Goal: Task Accomplishment & Management: Manage account settings

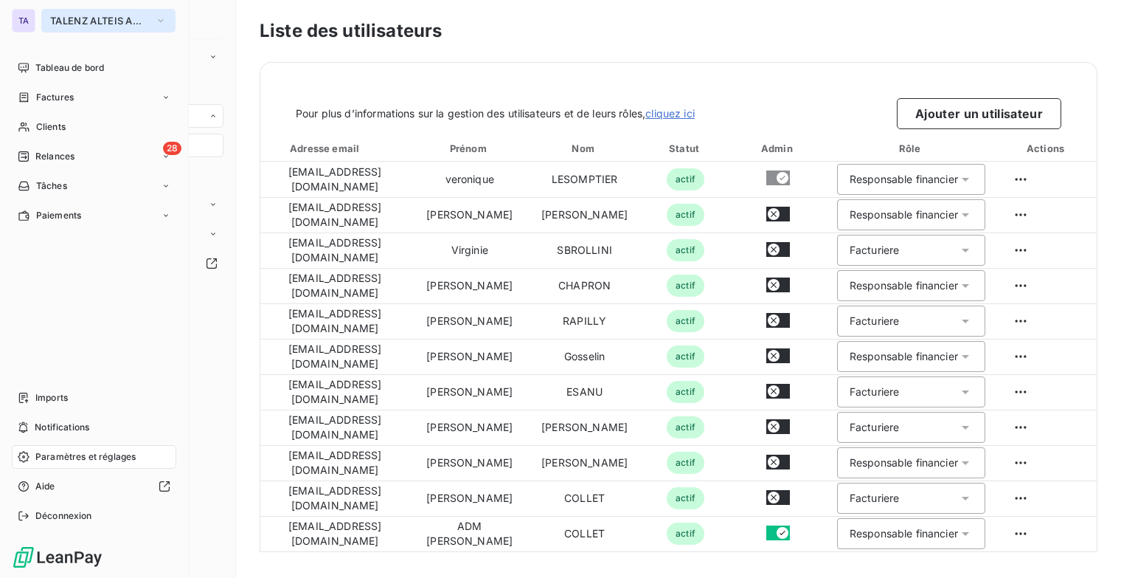
click at [134, 19] on span "TALENZ ALTEIS AUDIT" at bounding box center [99, 21] width 99 height 12
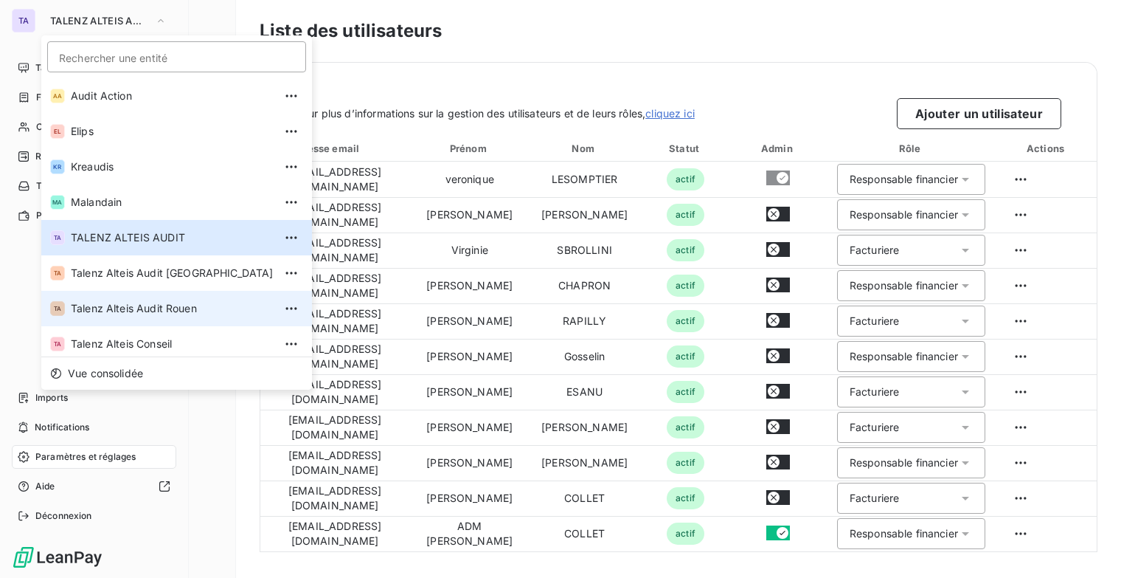
click at [138, 299] on li "TA Talenz Alteis Audit Rouen" at bounding box center [176, 308] width 271 height 35
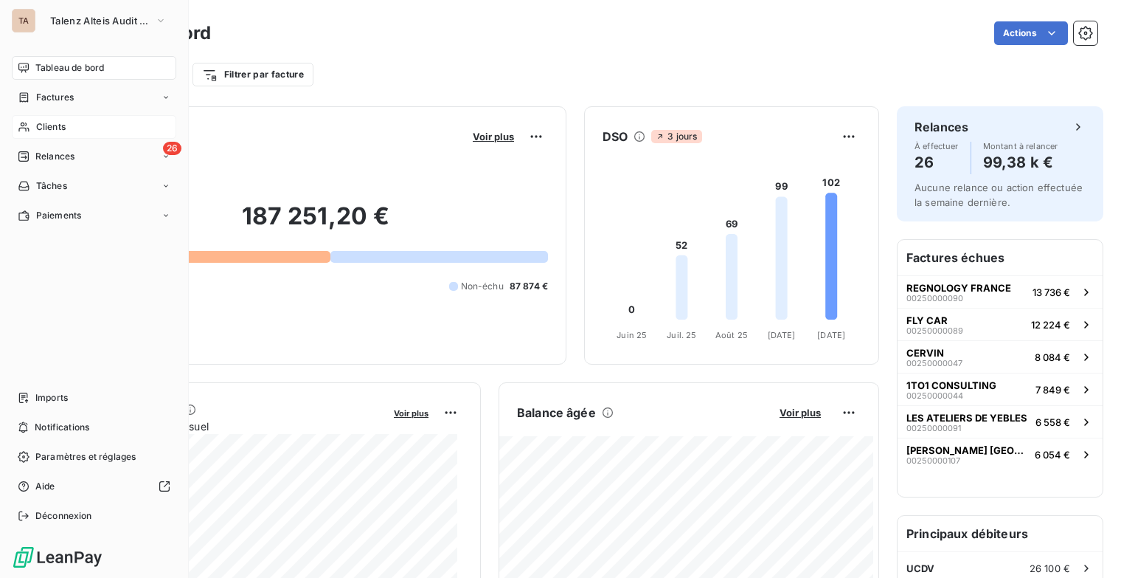
click at [100, 131] on div "Clients" at bounding box center [94, 127] width 165 height 24
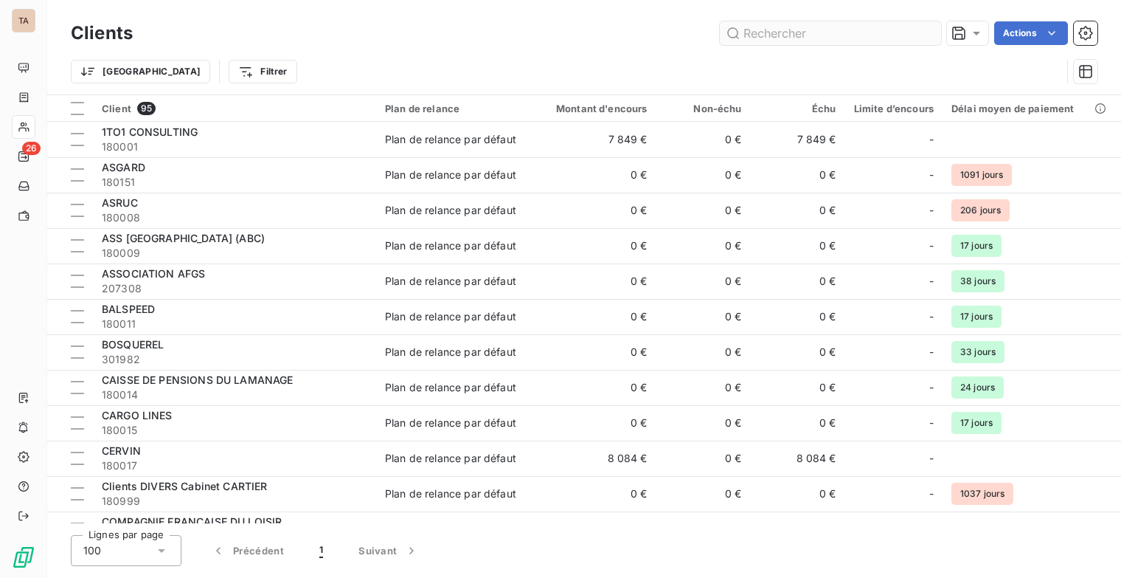
click at [785, 32] on input "text" at bounding box center [830, 33] width 221 height 24
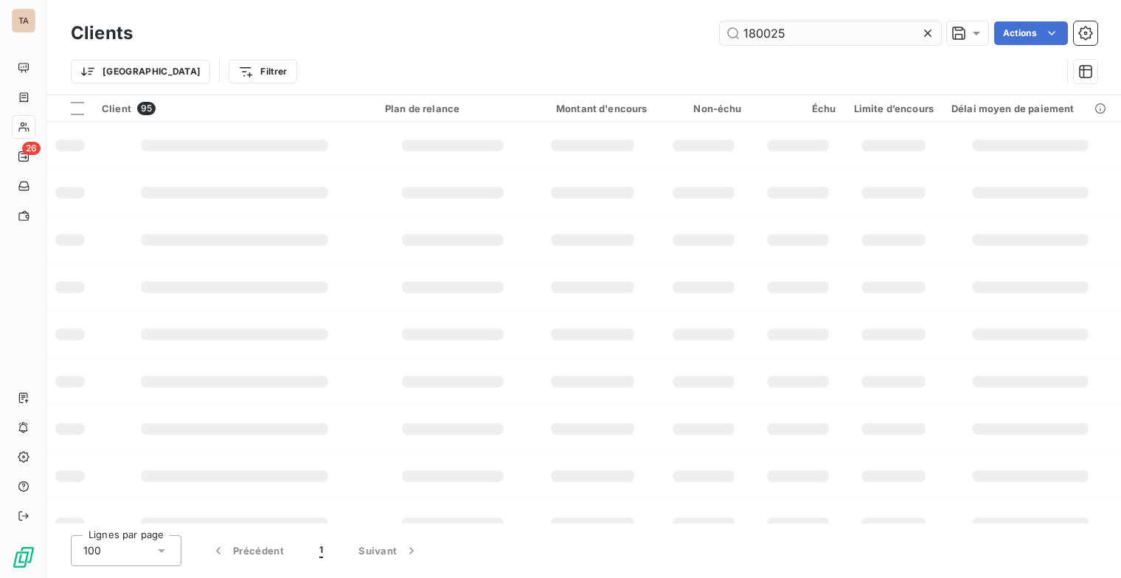
type input "180025"
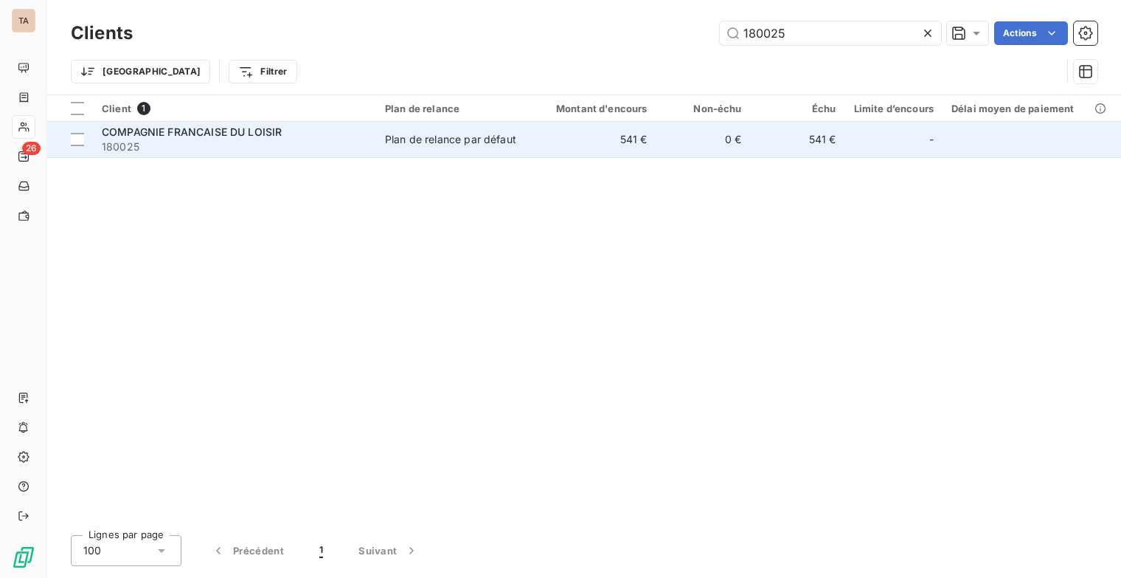
click at [274, 133] on span "COMPAGNIE FRANCAISE DU LOISIR" at bounding box center [192, 131] width 180 height 13
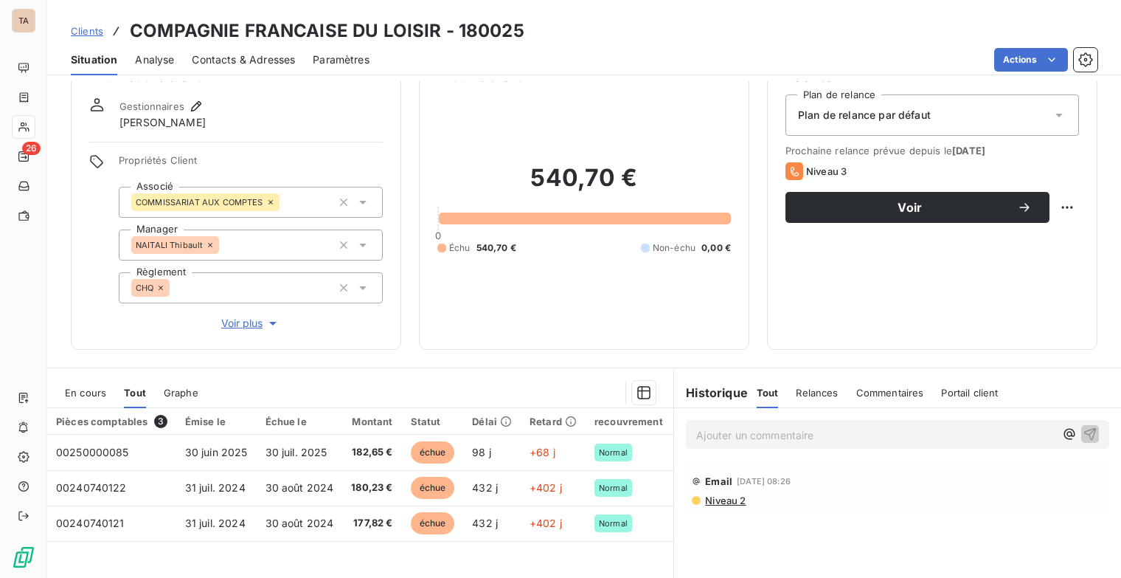
scroll to position [74, 0]
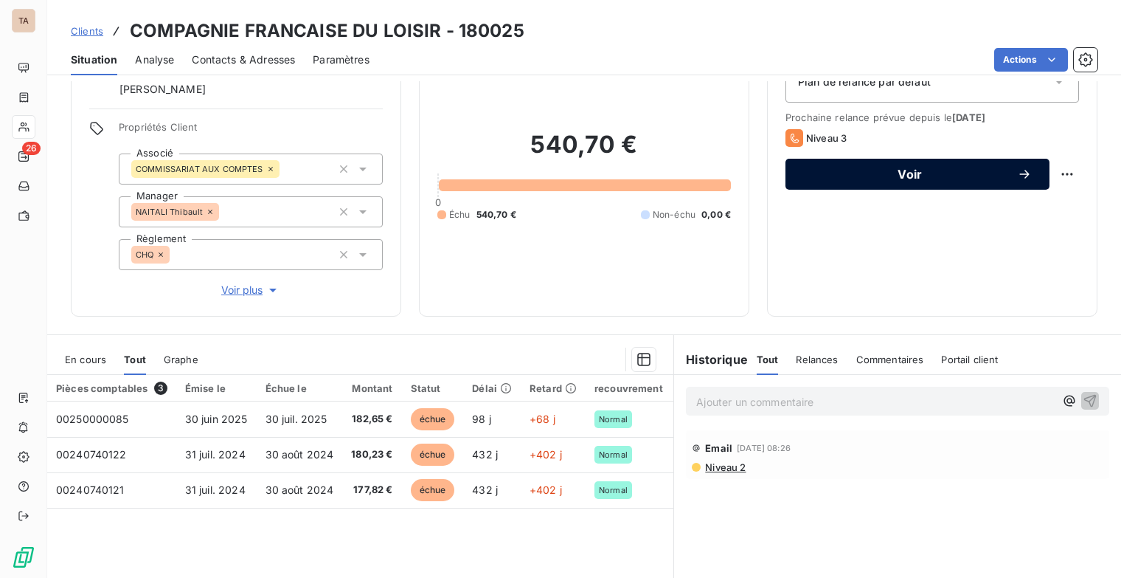
click at [1022, 175] on button "Voir" at bounding box center [918, 174] width 264 height 31
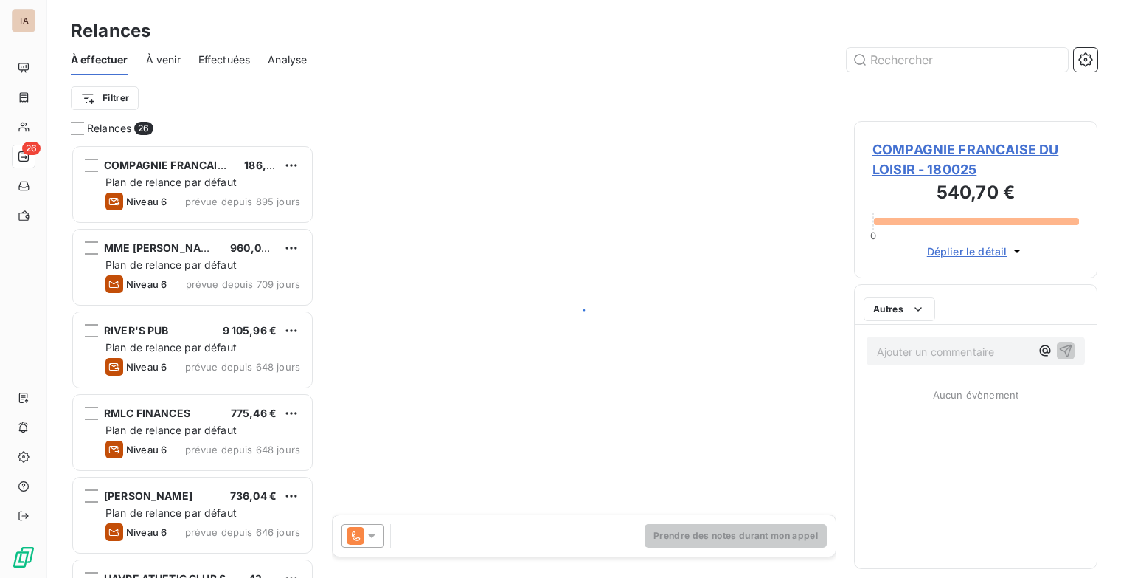
scroll to position [422, 232]
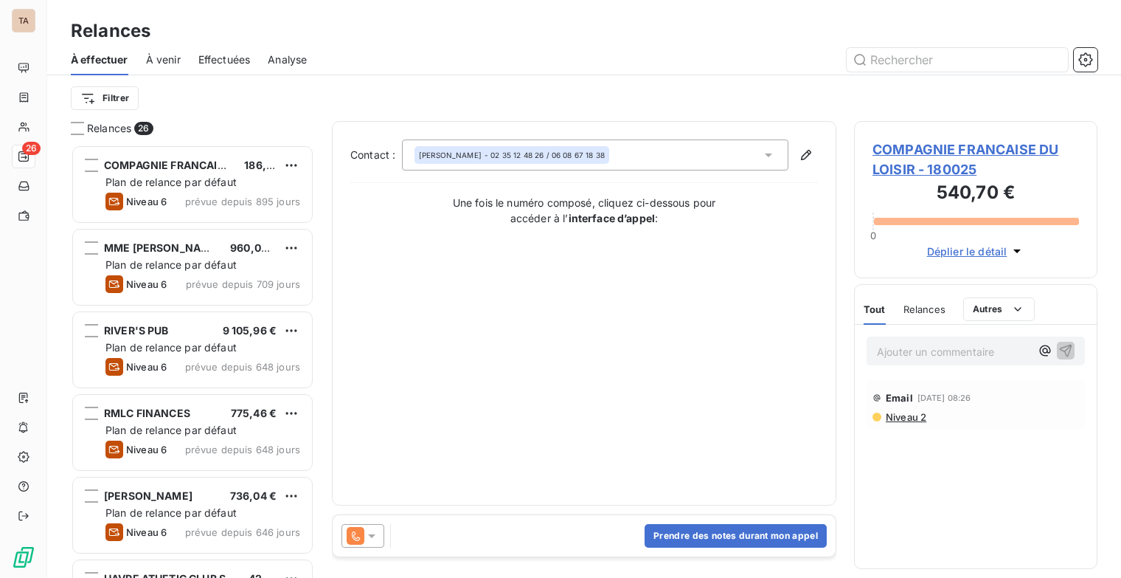
click at [373, 539] on icon at bounding box center [371, 535] width 15 height 15
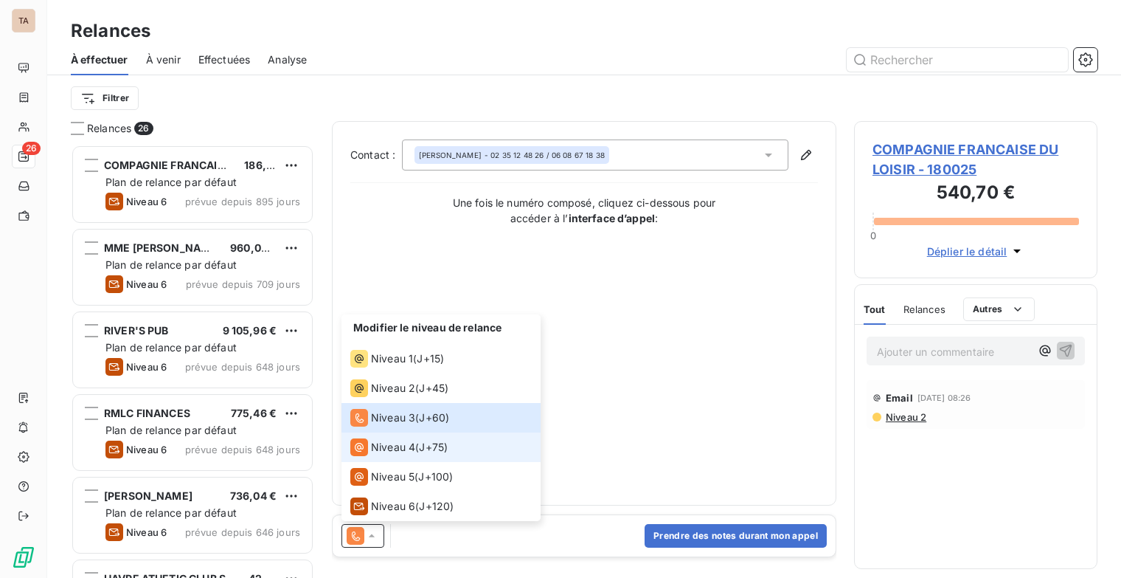
click at [422, 448] on div "Niveau 4 ( J+75 )" at bounding box center [398, 447] width 97 height 18
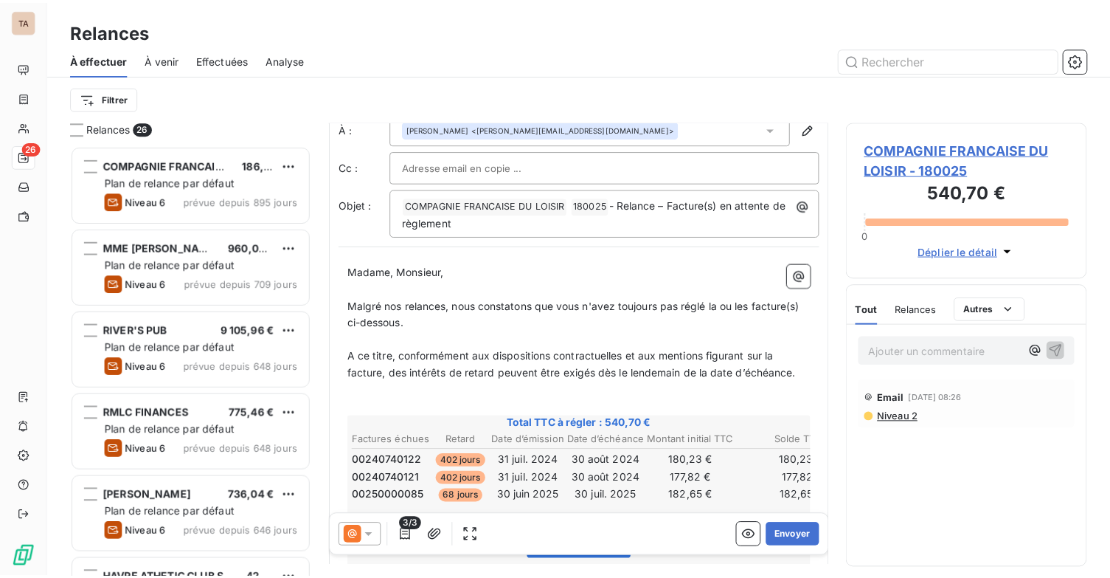
scroll to position [74, 0]
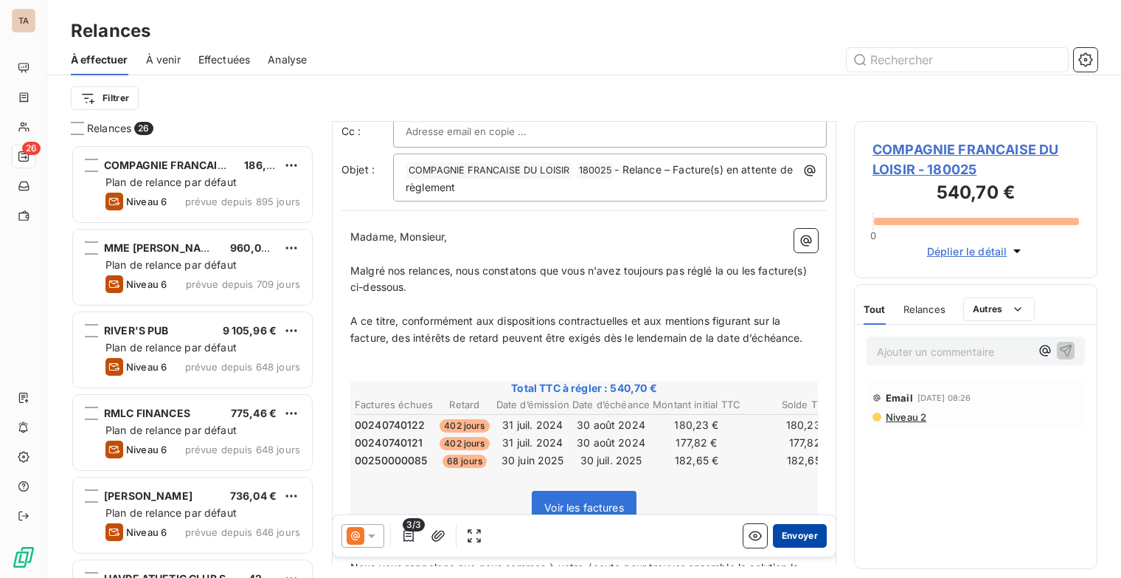
click at [814, 528] on button "Envoyer" at bounding box center [800, 536] width 54 height 24
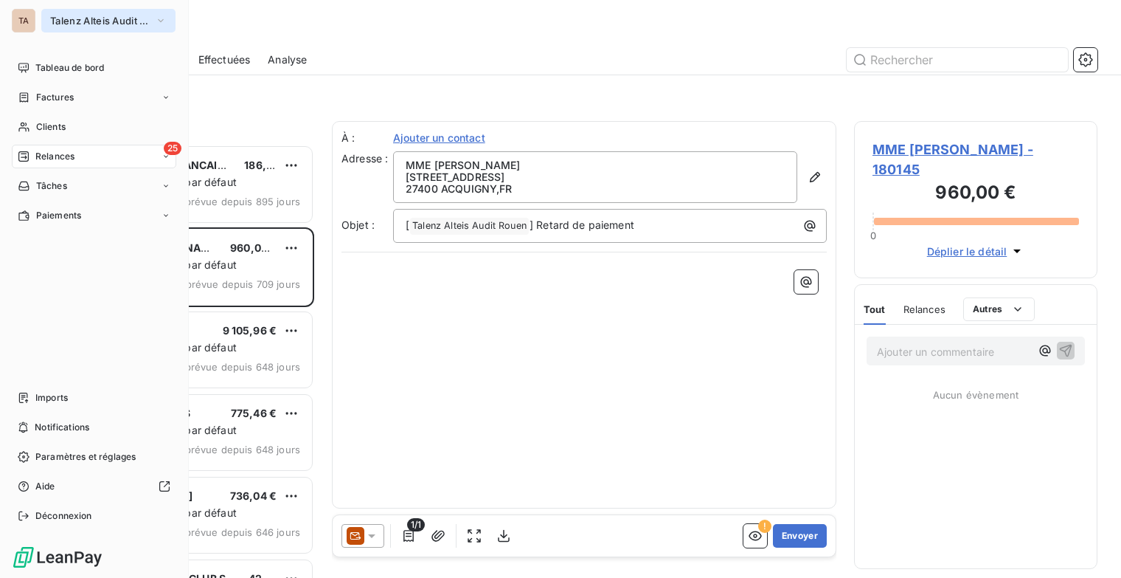
click at [166, 21] on icon "button" at bounding box center [161, 20] width 12 height 15
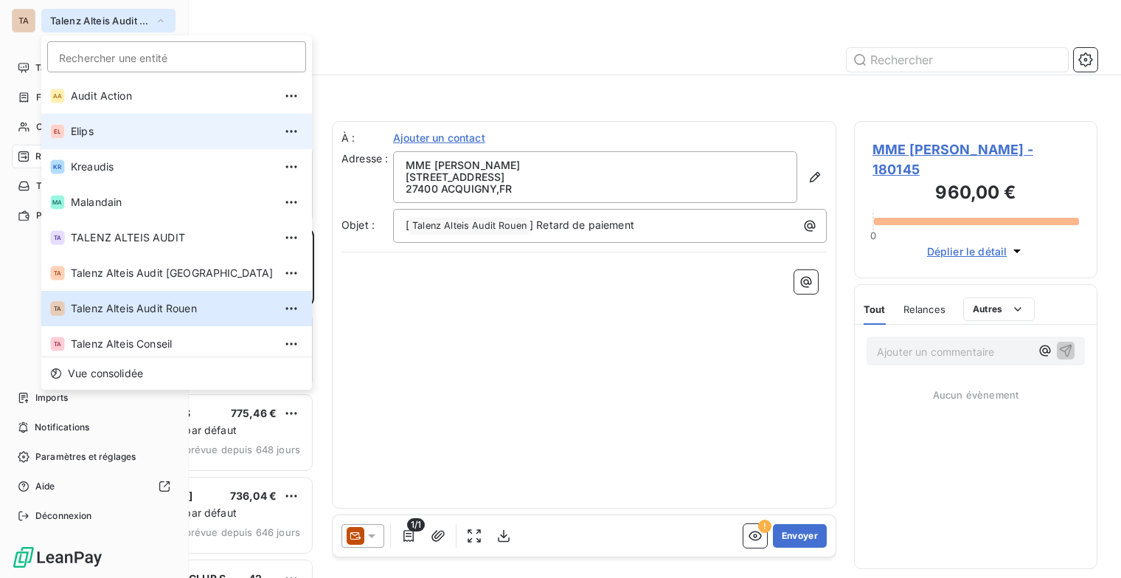
click at [106, 142] on li "EL Elips" at bounding box center [176, 131] width 271 height 35
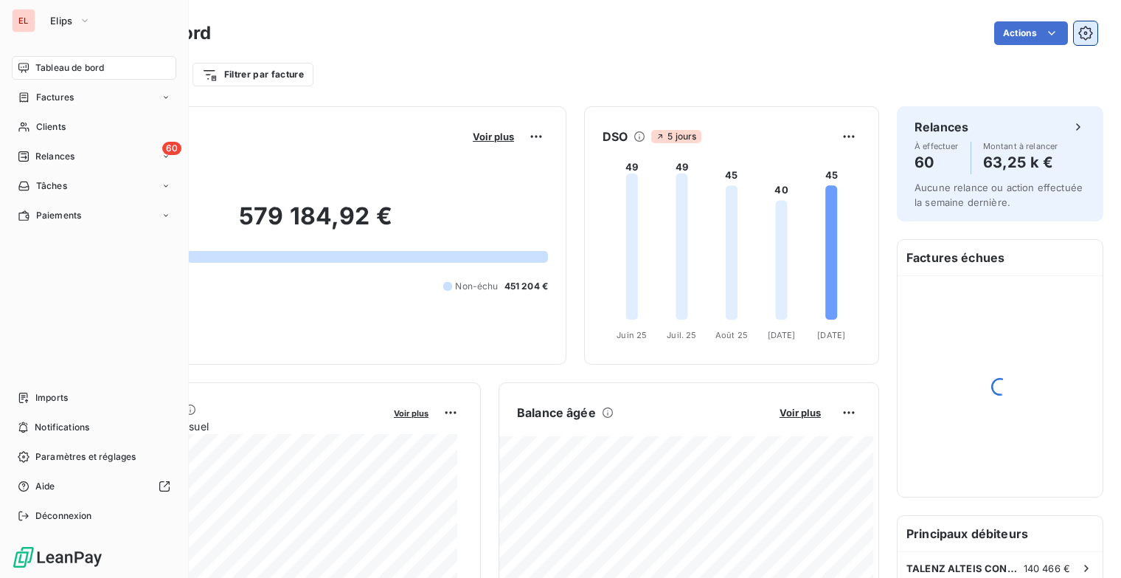
click at [1082, 34] on button "button" at bounding box center [1086, 33] width 24 height 24
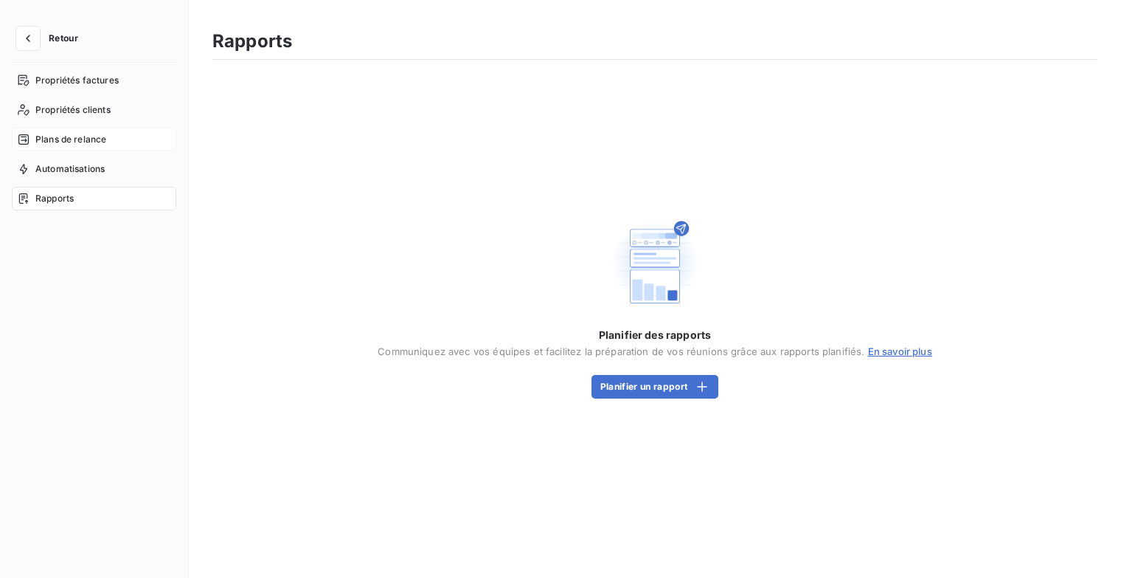
drag, startPoint x: 92, startPoint y: 141, endPoint x: 116, endPoint y: 139, distance: 23.7
click at [92, 141] on span "Plans de relance" at bounding box center [70, 139] width 71 height 13
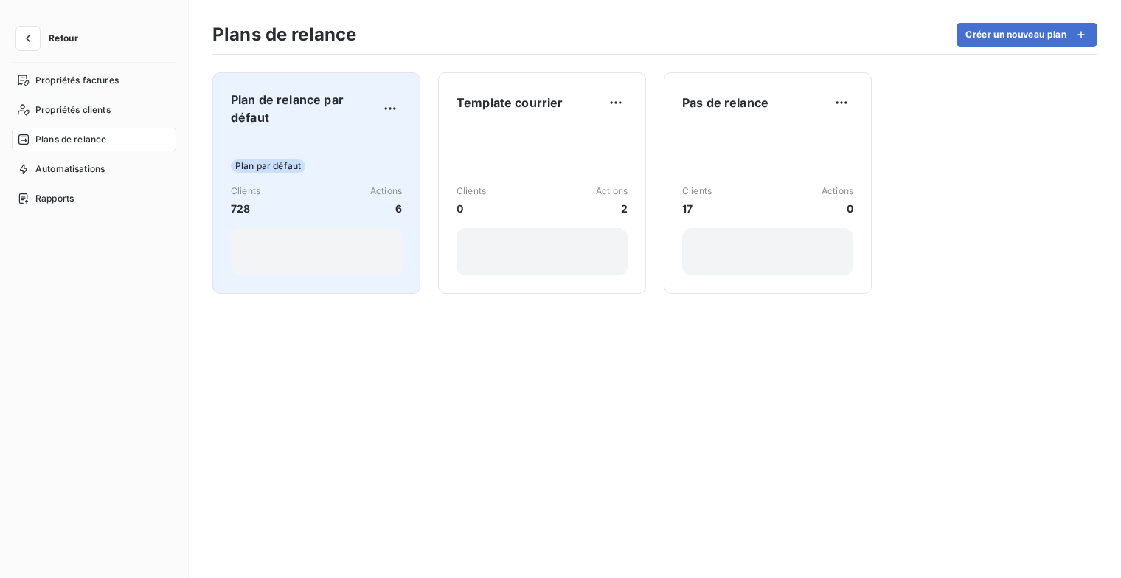
click at [325, 114] on span "Plan de relance par défaut" at bounding box center [305, 108] width 148 height 35
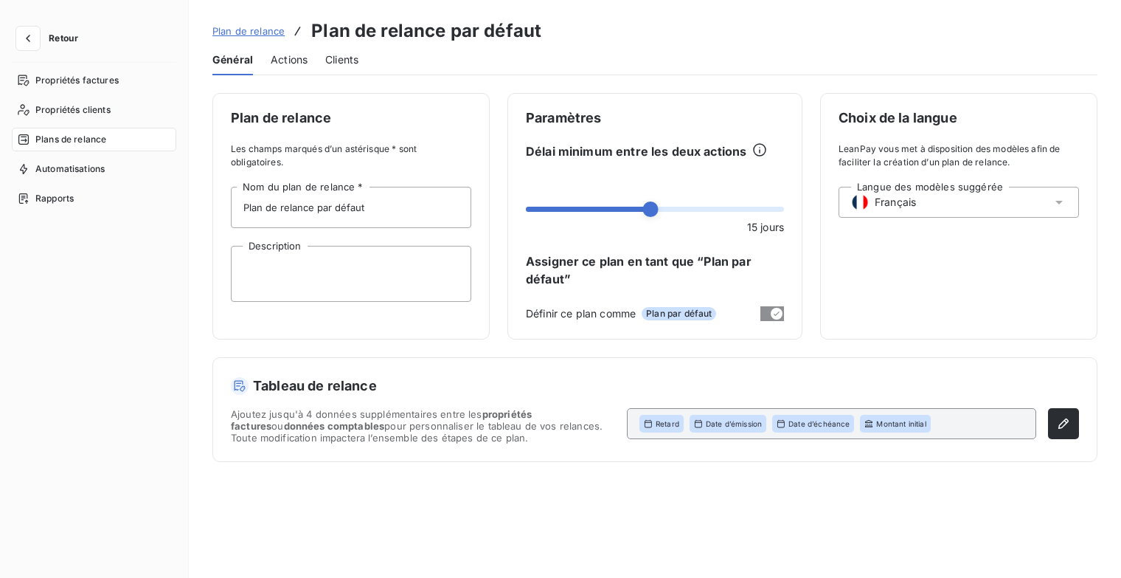
click at [299, 70] on div "Actions" at bounding box center [289, 59] width 37 height 31
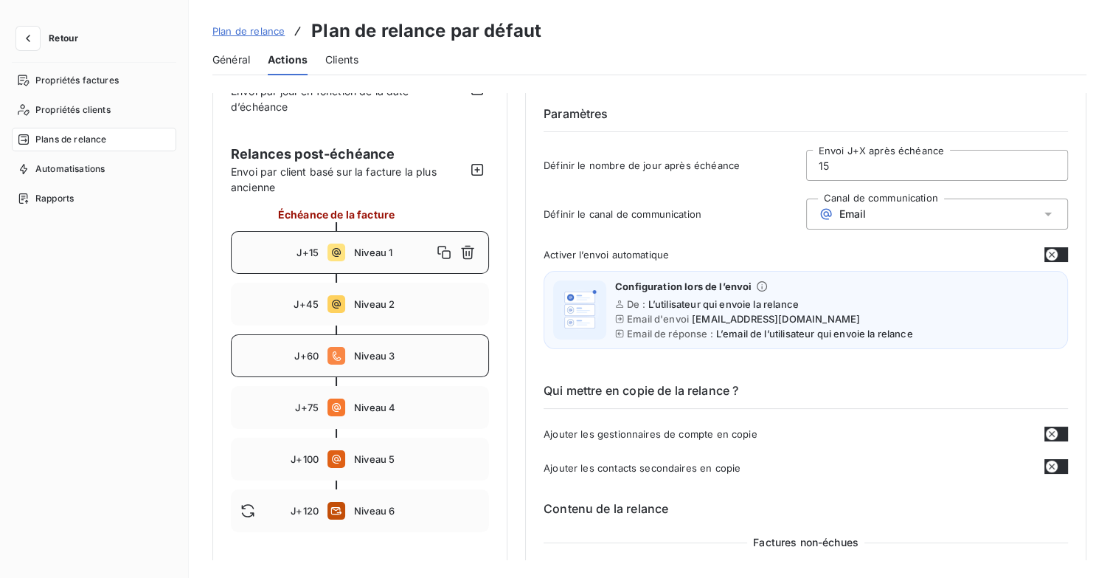
scroll to position [74, 0]
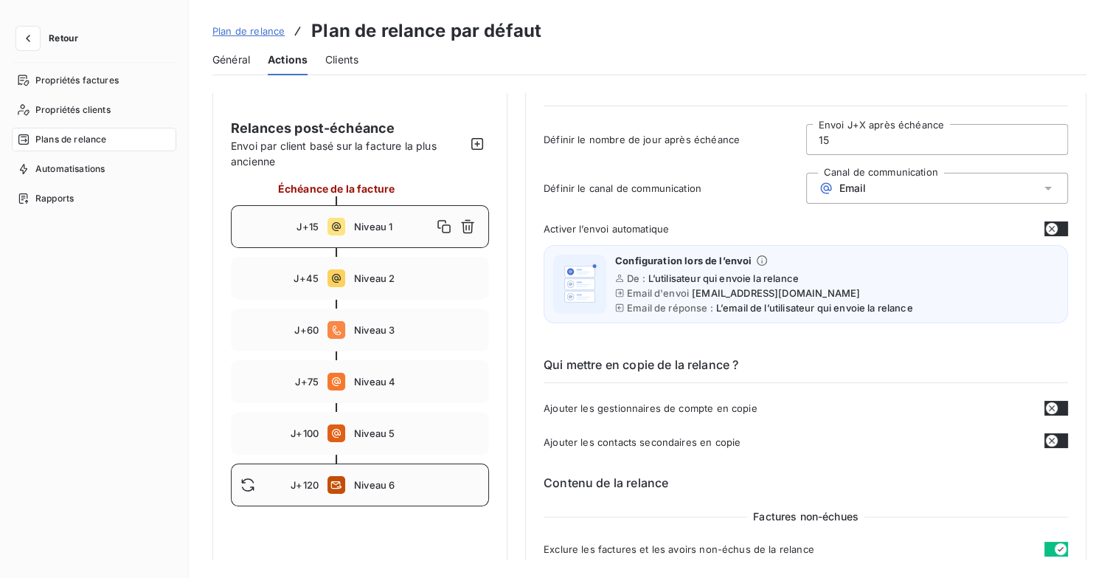
click at [392, 483] on span "Niveau 6" at bounding box center [416, 485] width 125 height 12
type input "120"
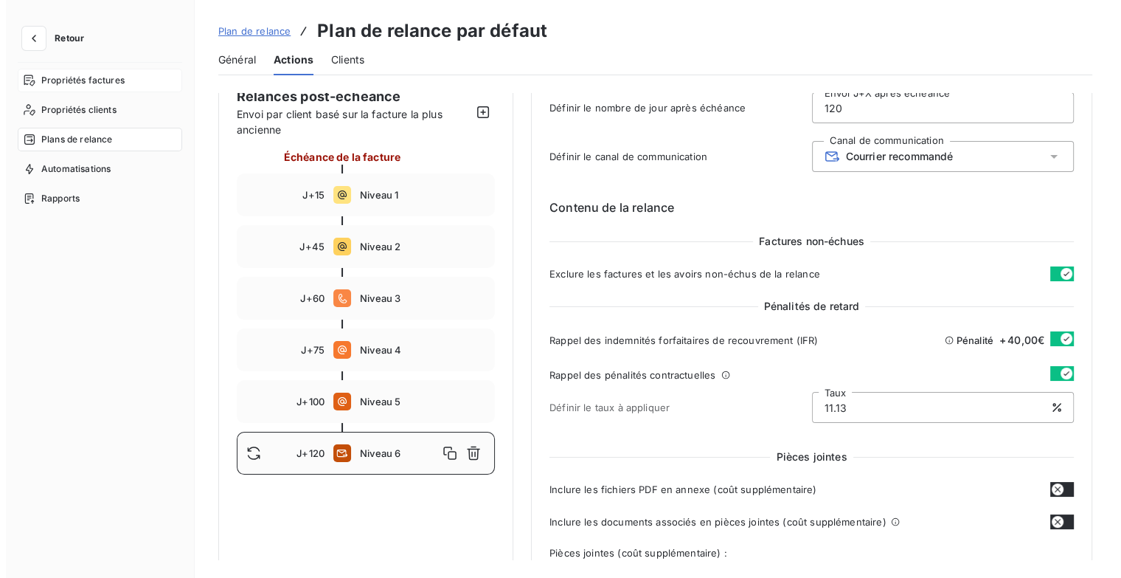
scroll to position [0, 0]
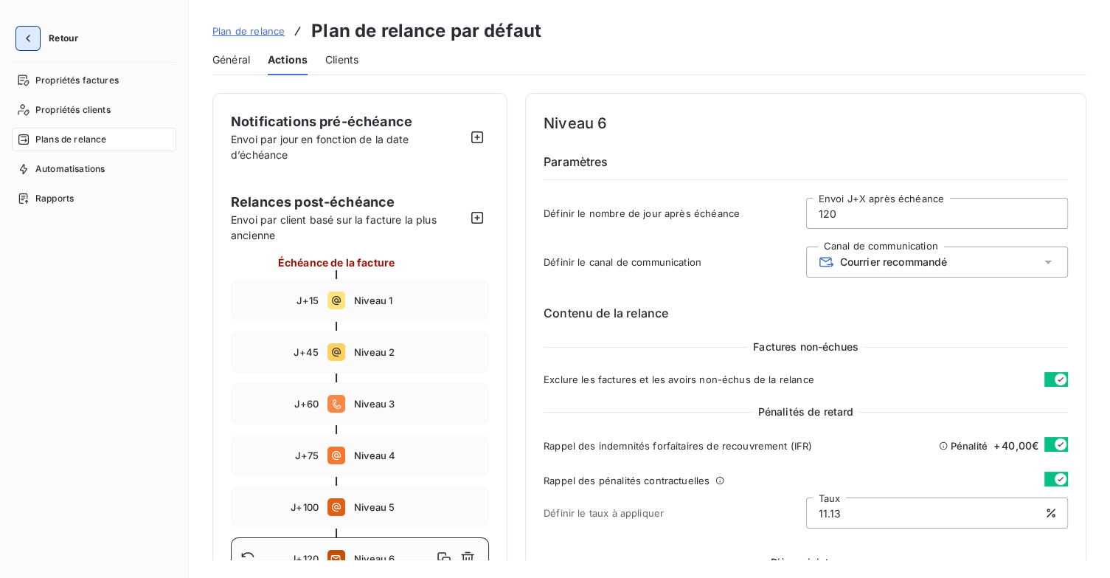
click at [34, 38] on button "button" at bounding box center [28, 39] width 24 height 24
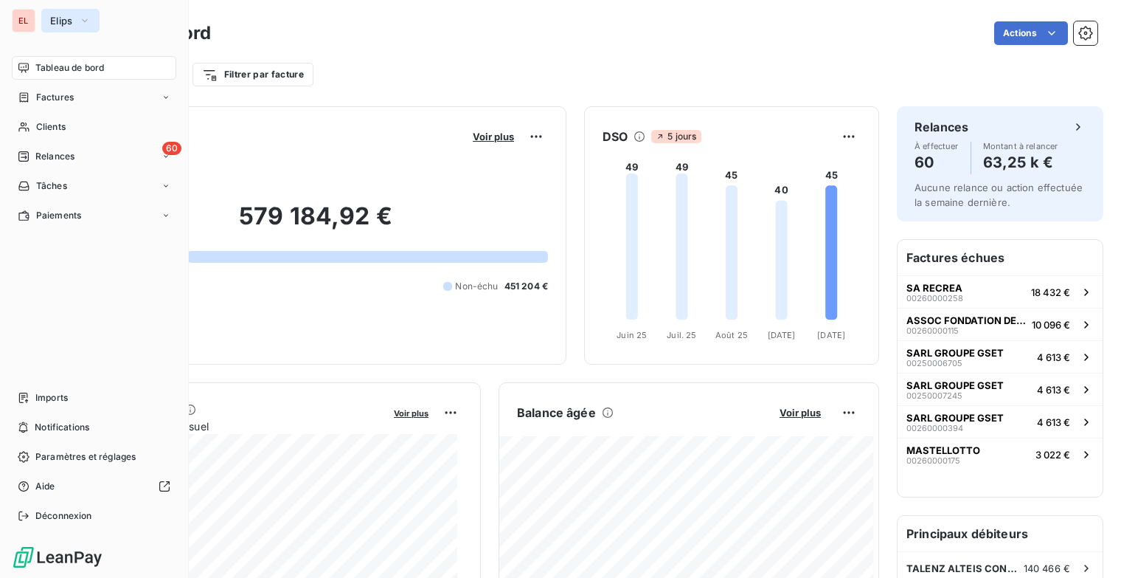
click at [83, 25] on icon "button" at bounding box center [85, 20] width 12 height 15
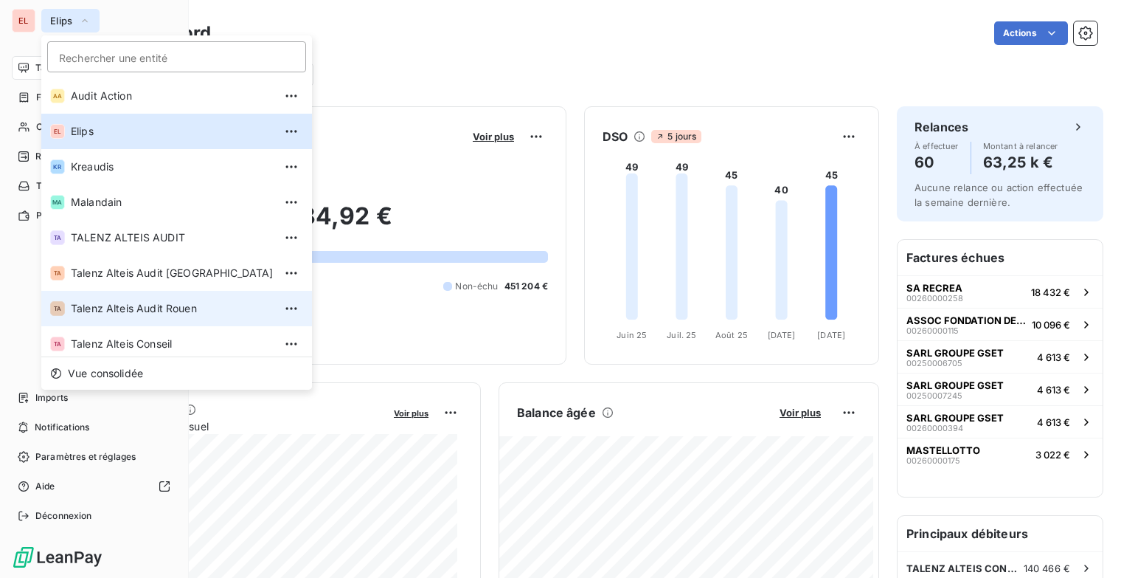
click at [156, 300] on li "TA Talenz Alteis Audit Rouen" at bounding box center [176, 308] width 271 height 35
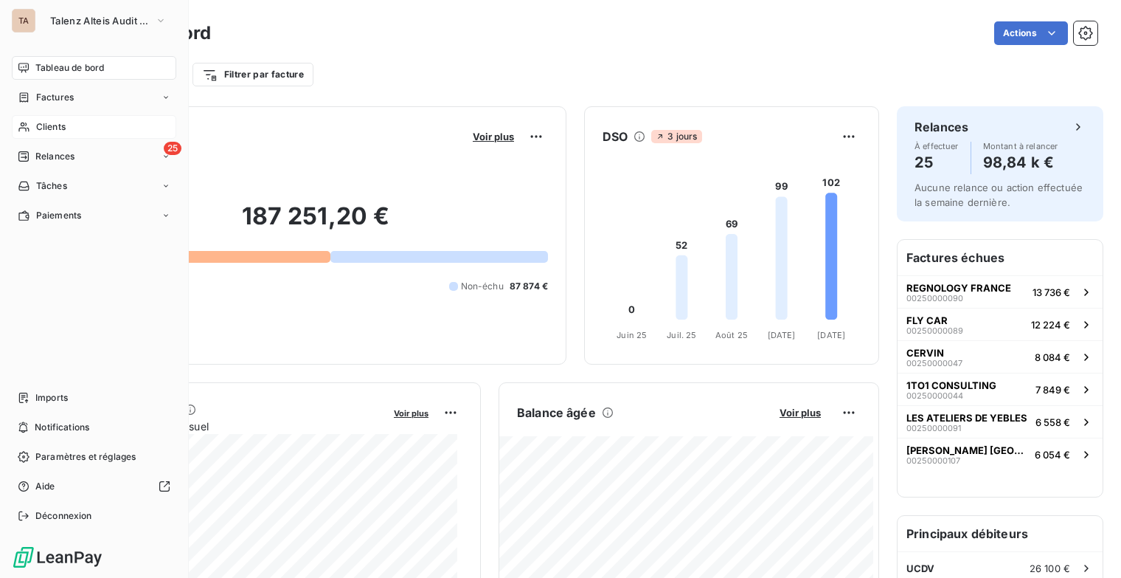
click at [80, 126] on div "Clients" at bounding box center [94, 127] width 165 height 24
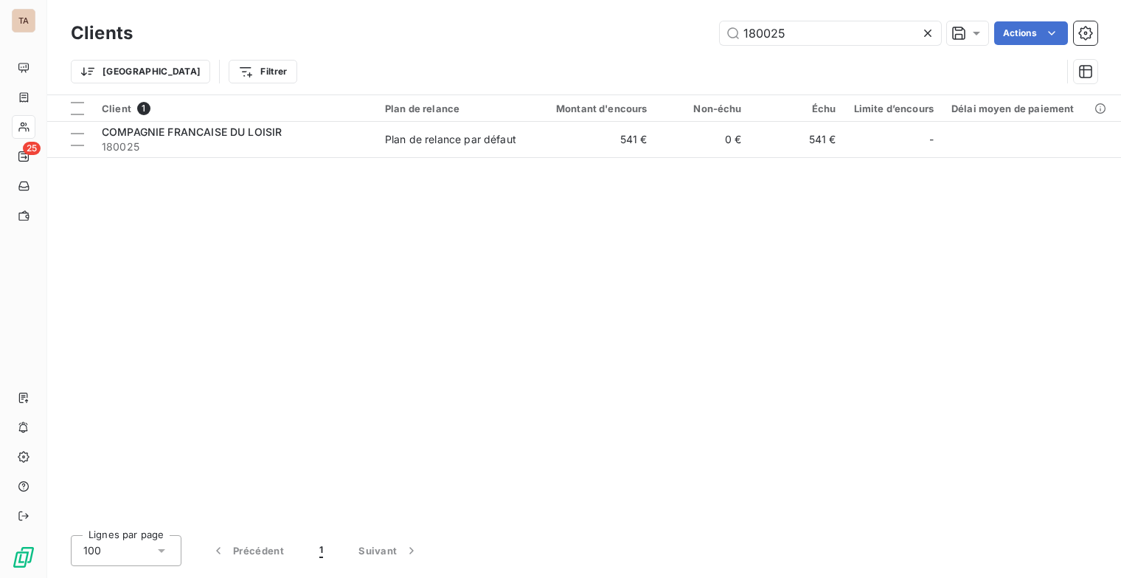
drag, startPoint x: 797, startPoint y: 32, endPoint x: 597, endPoint y: 32, distance: 200.6
click at [597, 30] on div "180025 Actions" at bounding box center [623, 33] width 947 height 24
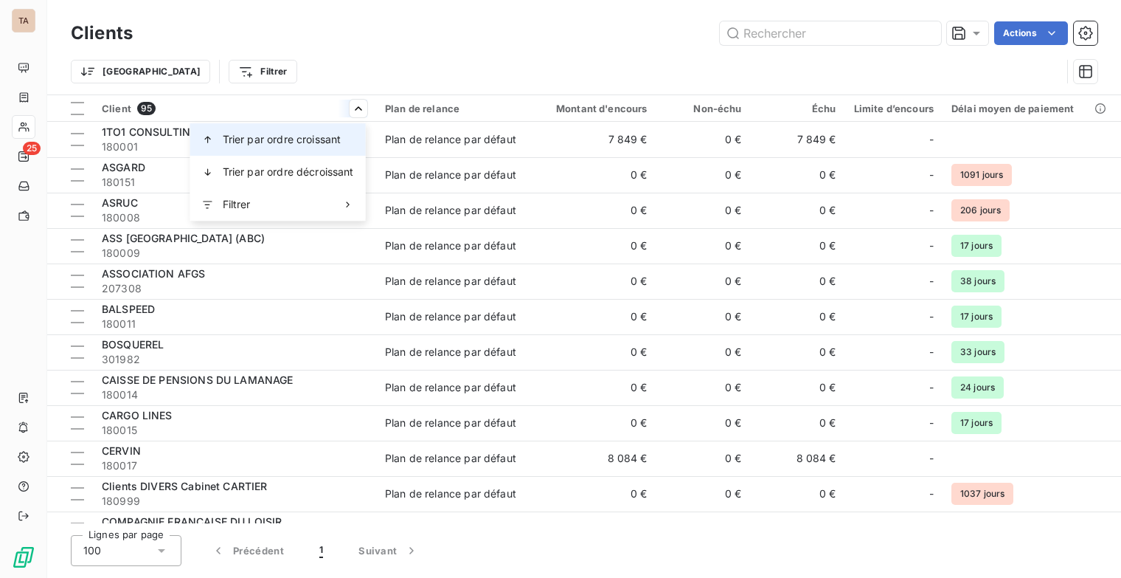
click at [319, 140] on span "Trier par ordre croissant" at bounding box center [282, 139] width 119 height 15
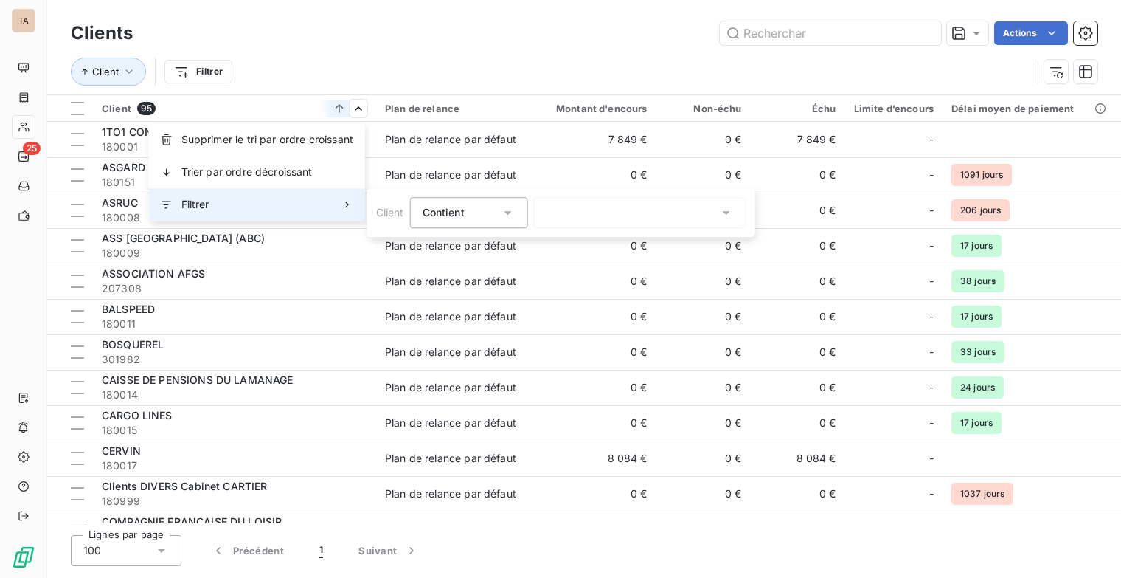
click at [333, 208] on div "Filtrer" at bounding box center [257, 204] width 216 height 32
click at [568, 206] on div at bounding box center [640, 212] width 212 height 31
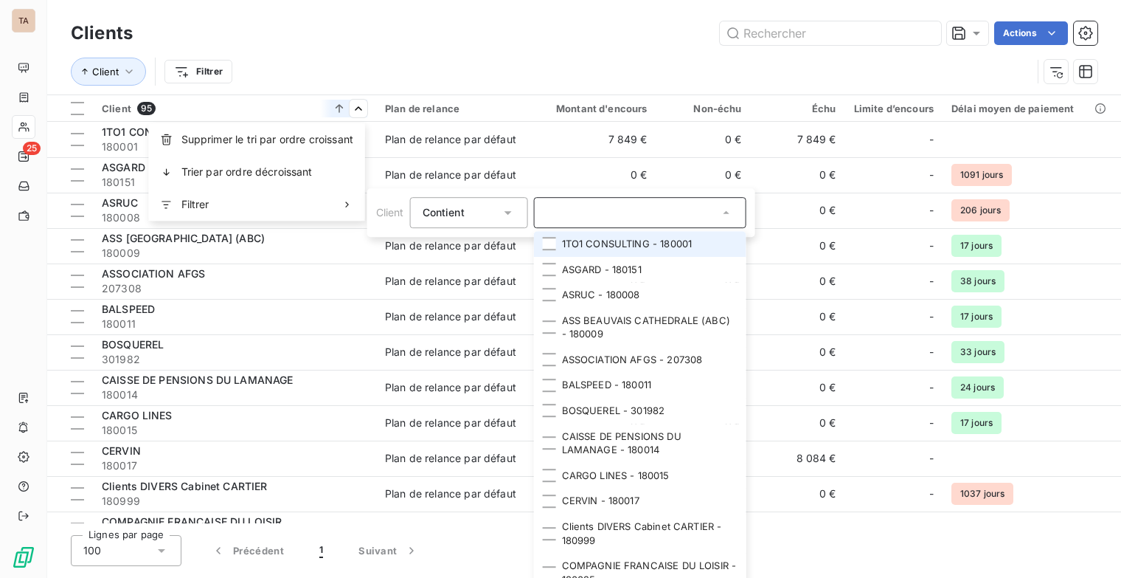
click at [464, 52] on html "TA 25 Clients Actions Client Filtrer Client 95 Plan de relance Montant d'encour…" at bounding box center [560, 289] width 1121 height 578
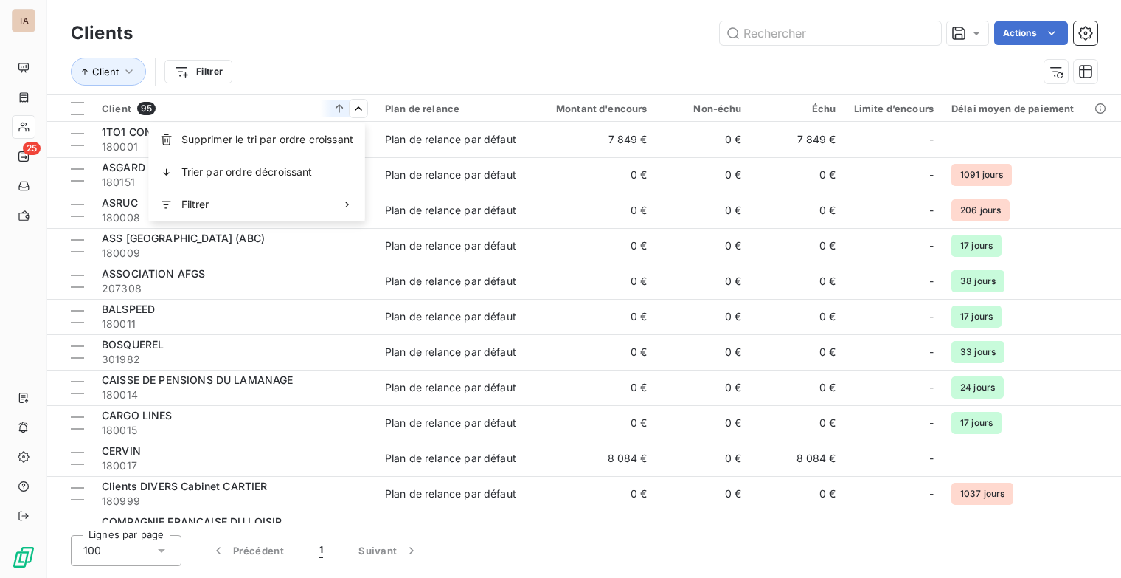
click at [1061, 73] on html "TA 25 Clients Actions Client Filtrer Client 95 Plan de relance Montant d'encour…" at bounding box center [560, 289] width 1121 height 578
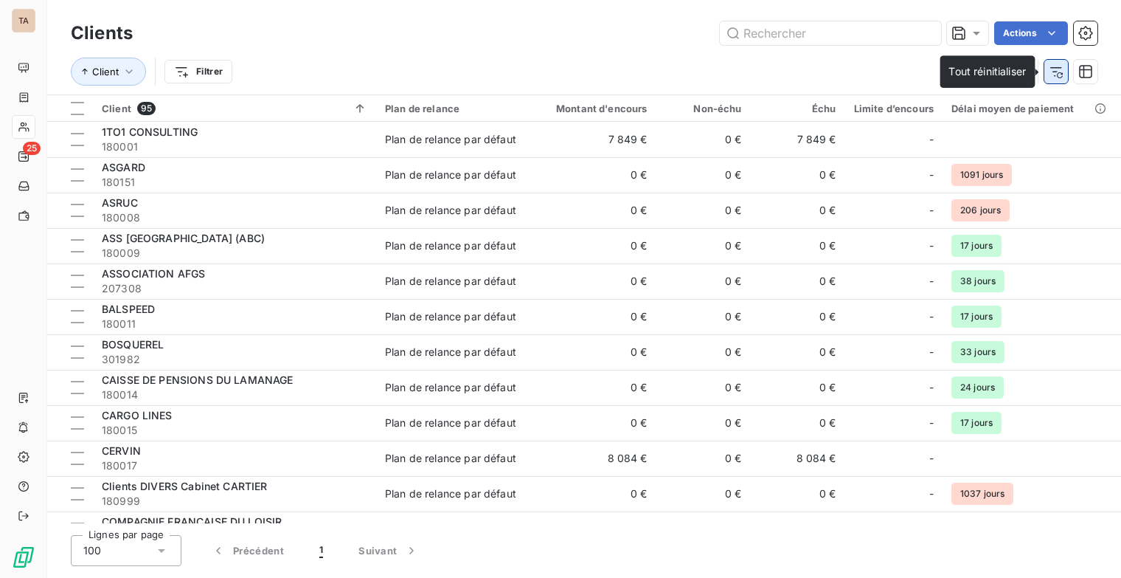
click at [1061, 73] on icon "button" at bounding box center [1056, 71] width 15 height 15
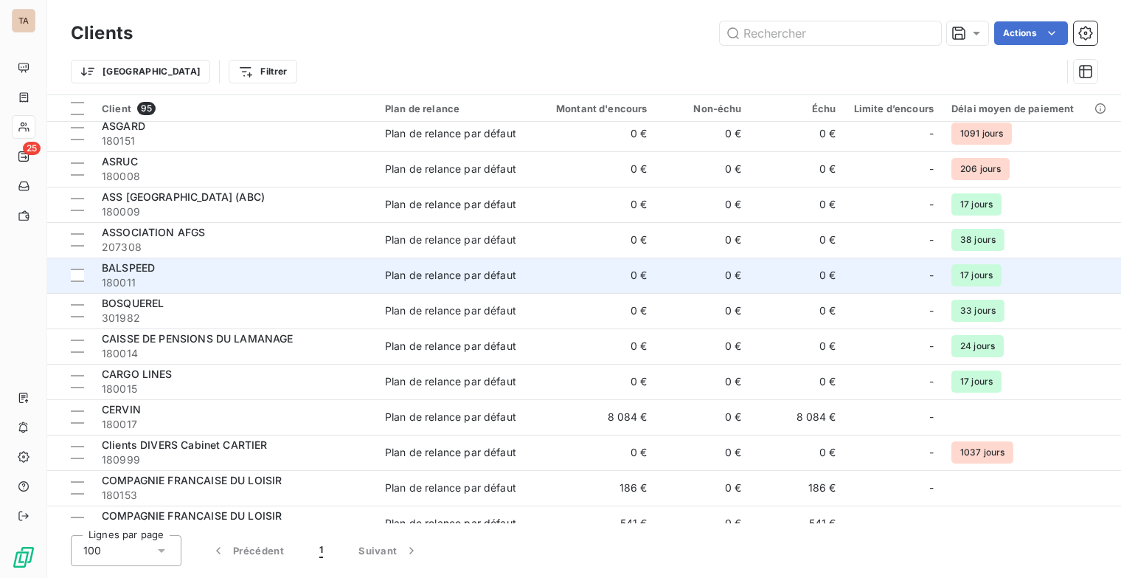
scroll to position [74, 0]
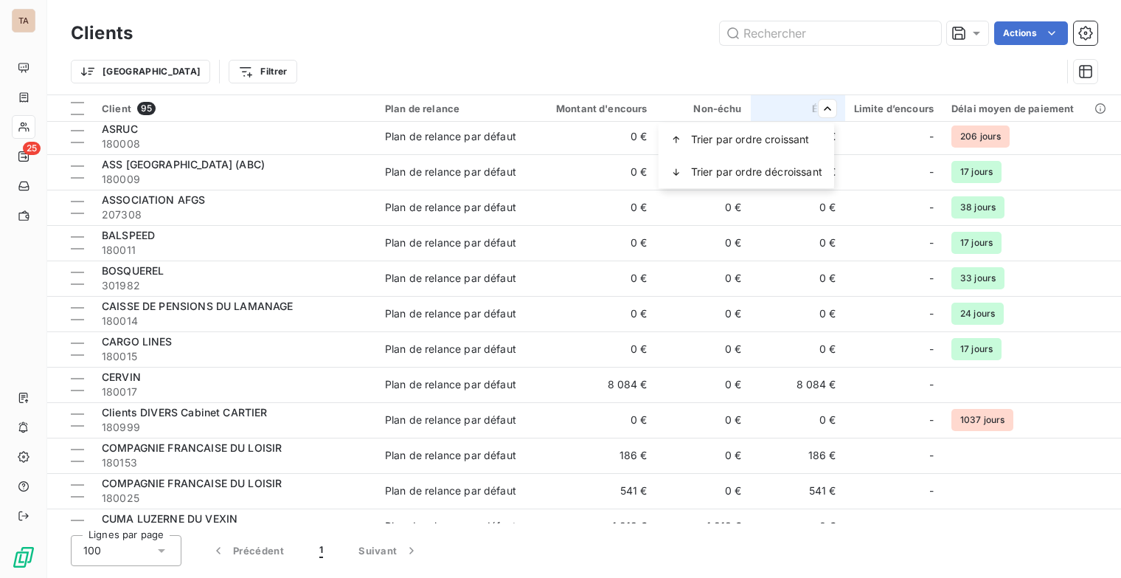
click at [832, 105] on html "TA 25 Clients Actions Trier Filtrer Client 95 Plan de relance Montant d'encours…" at bounding box center [560, 289] width 1121 height 578
click at [804, 167] on span "Trier par ordre décroissant" at bounding box center [756, 172] width 131 height 15
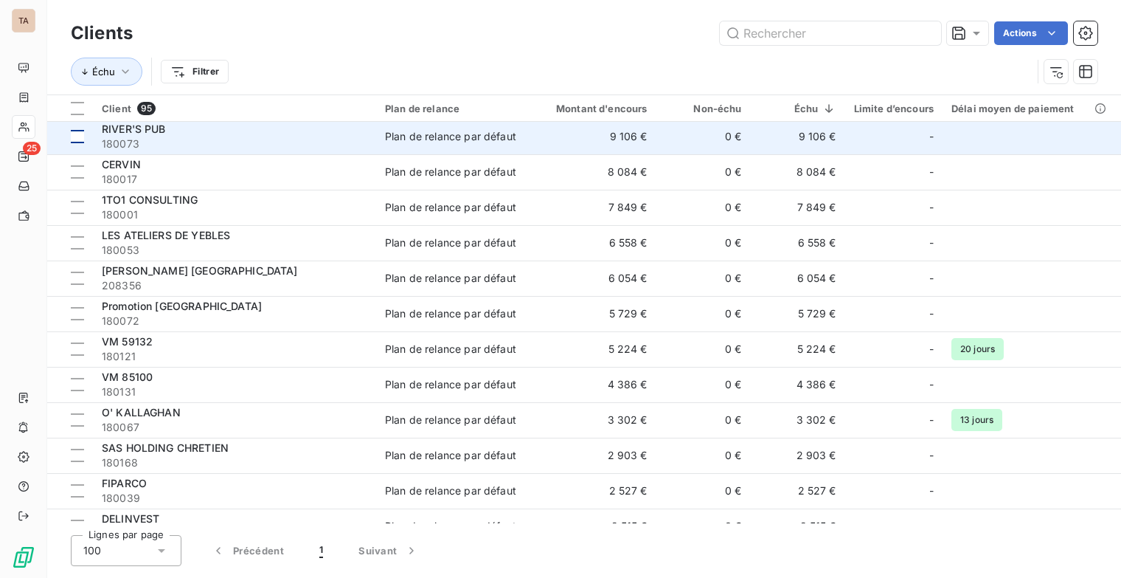
click at [80, 140] on div at bounding box center [77, 136] width 13 height 13
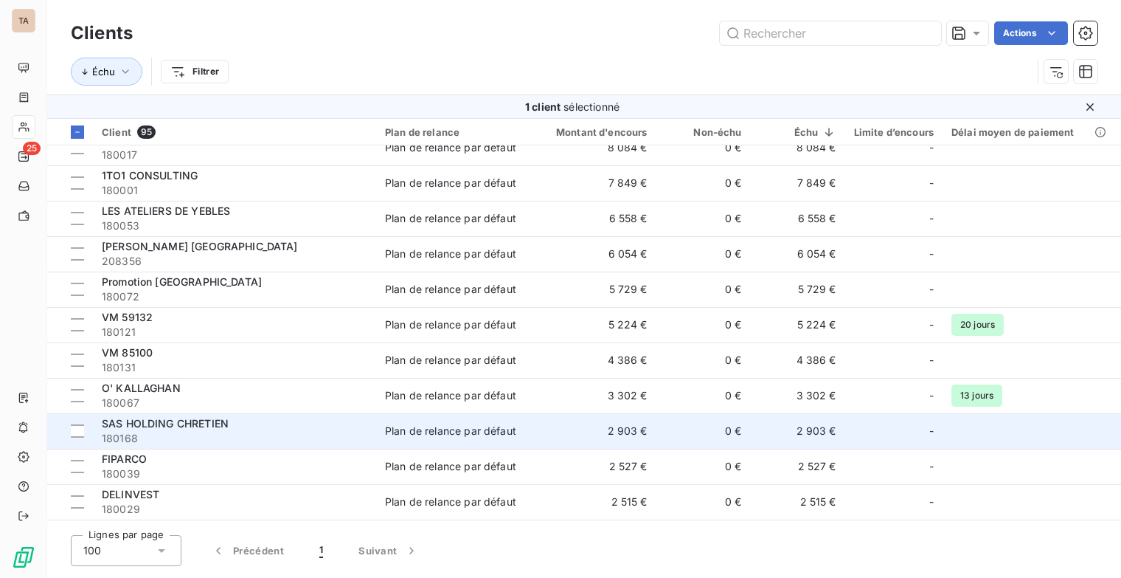
scroll to position [148, 0]
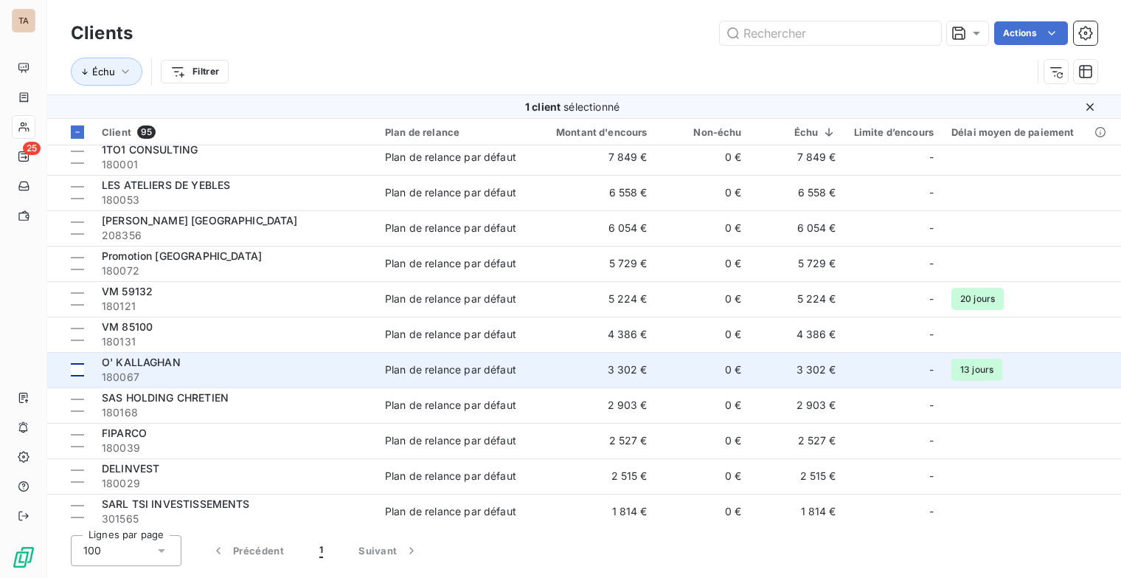
click at [82, 368] on div at bounding box center [77, 369] width 13 height 13
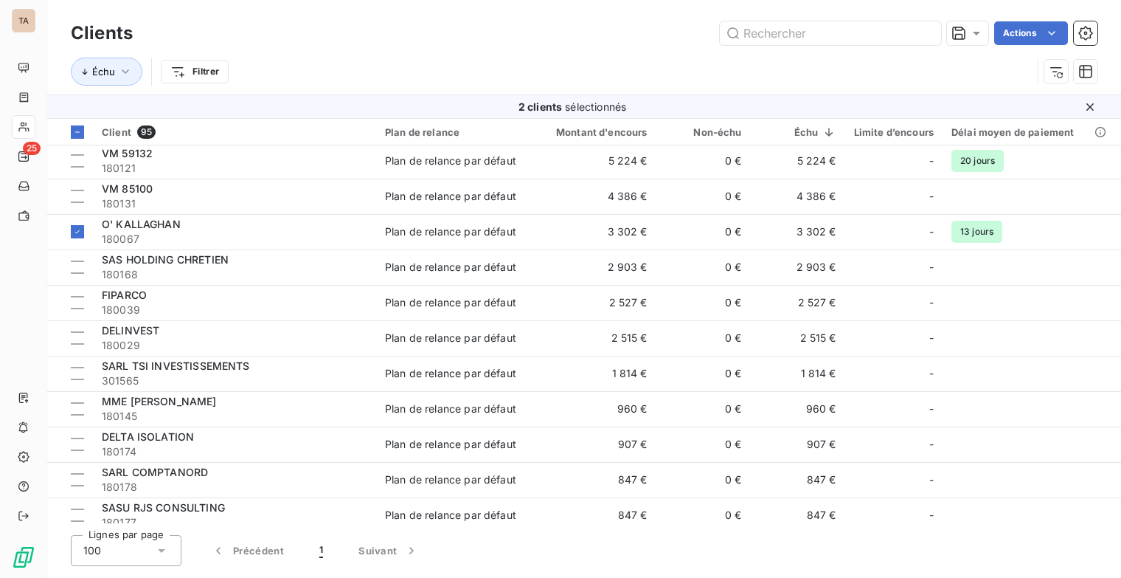
scroll to position [295, 0]
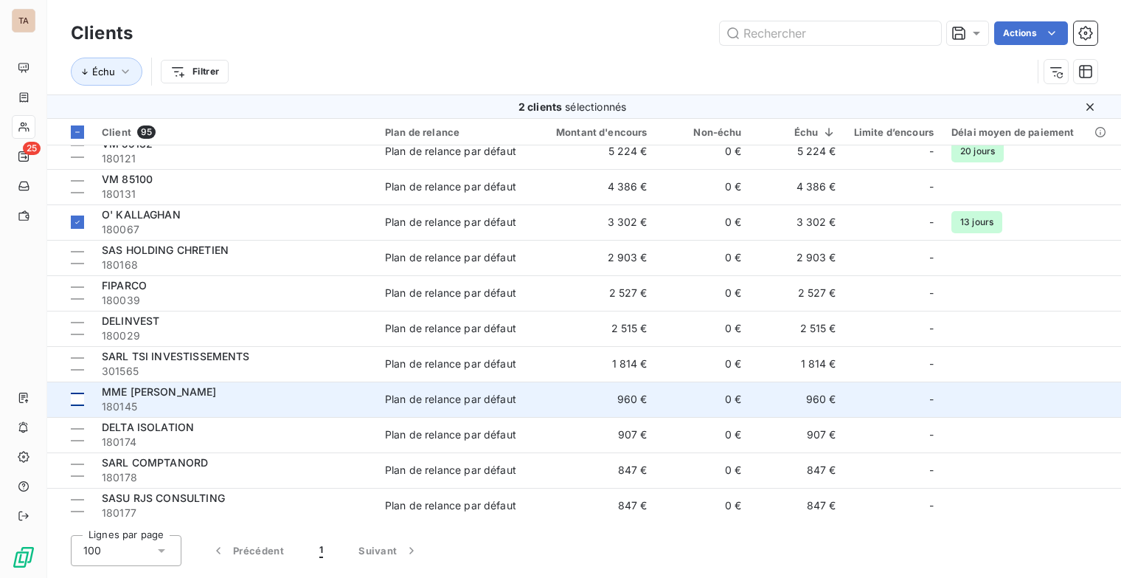
click at [77, 398] on div at bounding box center [77, 398] width 13 height 13
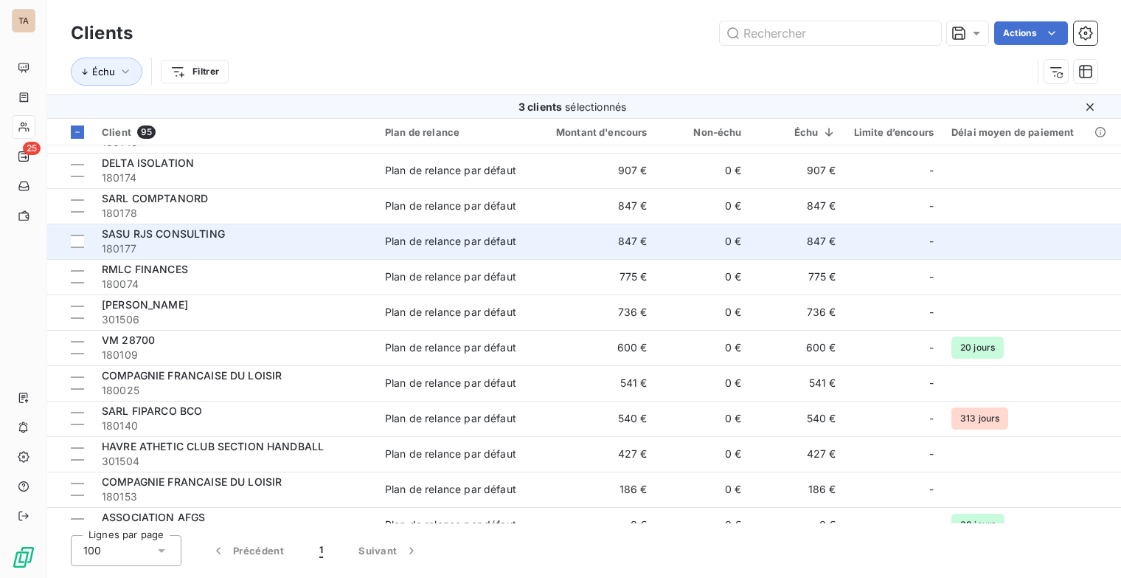
scroll to position [590, 0]
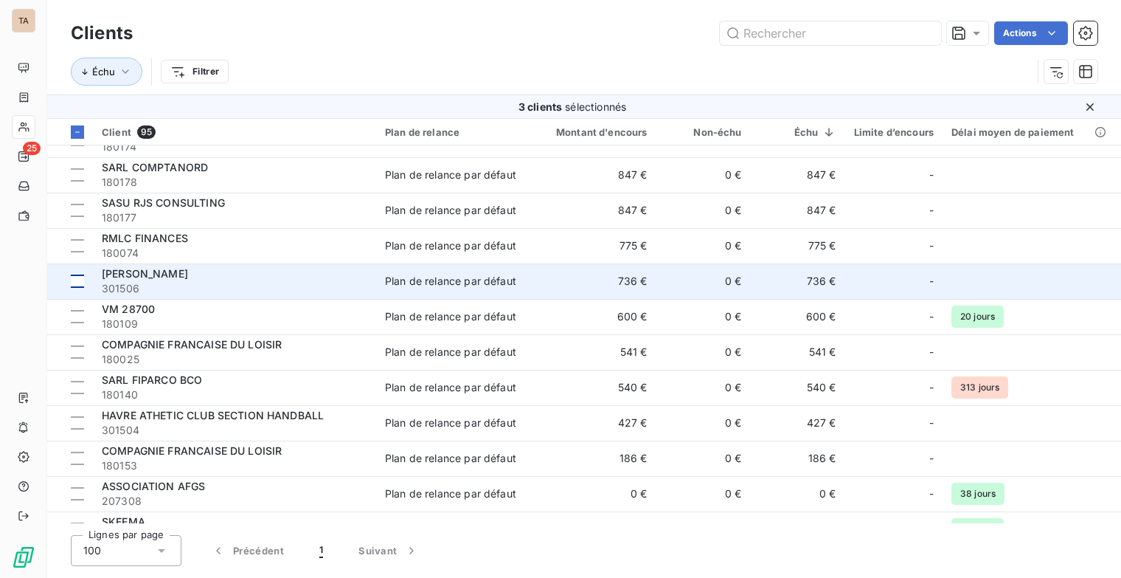
click at [83, 281] on div at bounding box center [77, 280] width 13 height 13
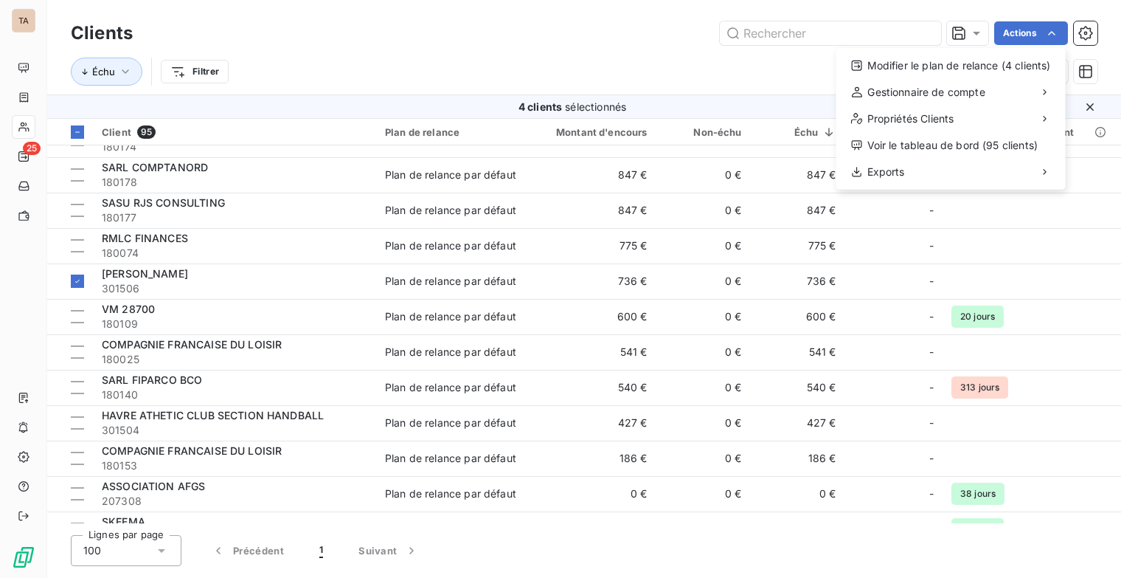
click at [761, 75] on html "TA 25 Clients Actions Modifier le plan de relance (4 clients) Gestionnaire de c…" at bounding box center [560, 289] width 1121 height 578
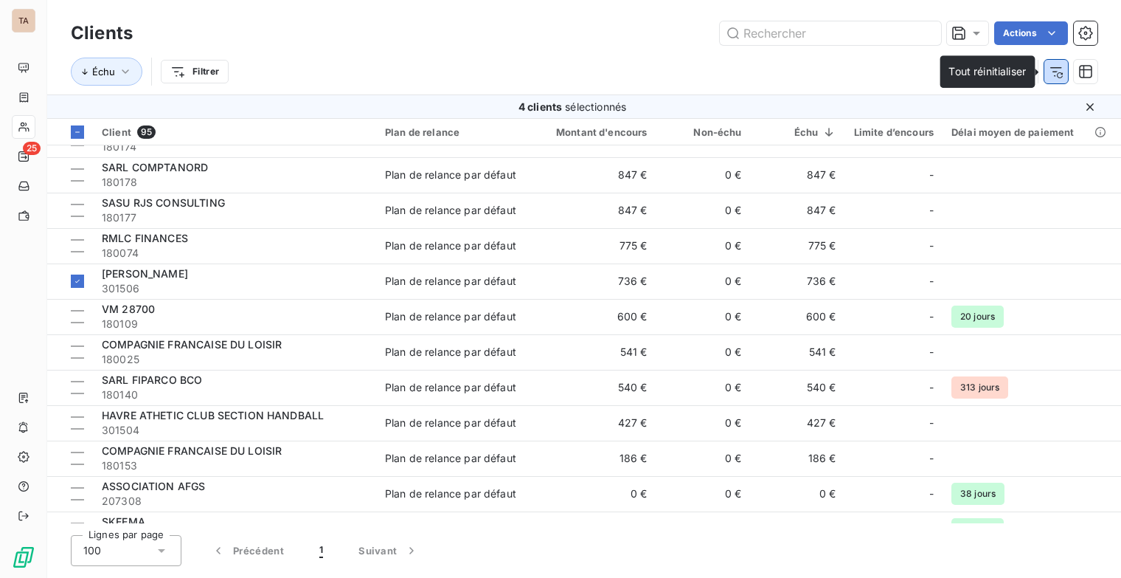
click at [1062, 71] on icon "button" at bounding box center [1056, 71] width 15 height 15
